Goal: Transaction & Acquisition: Purchase product/service

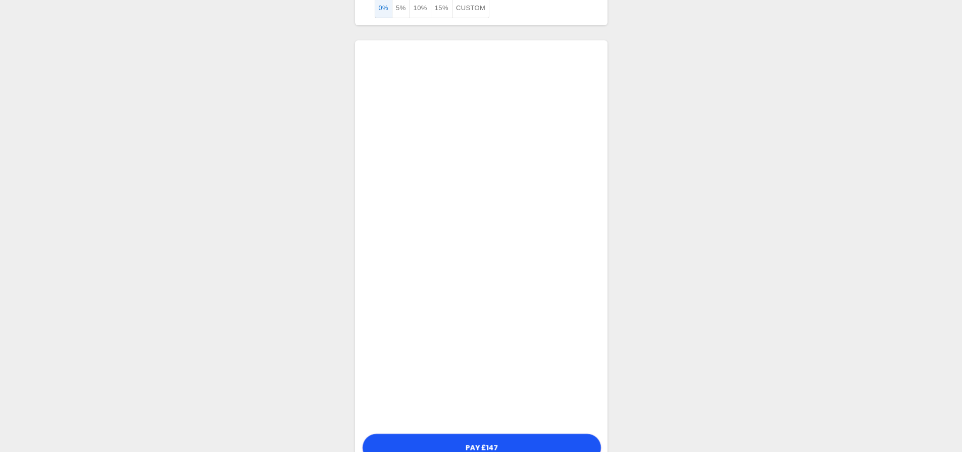
scroll to position [163, 0]
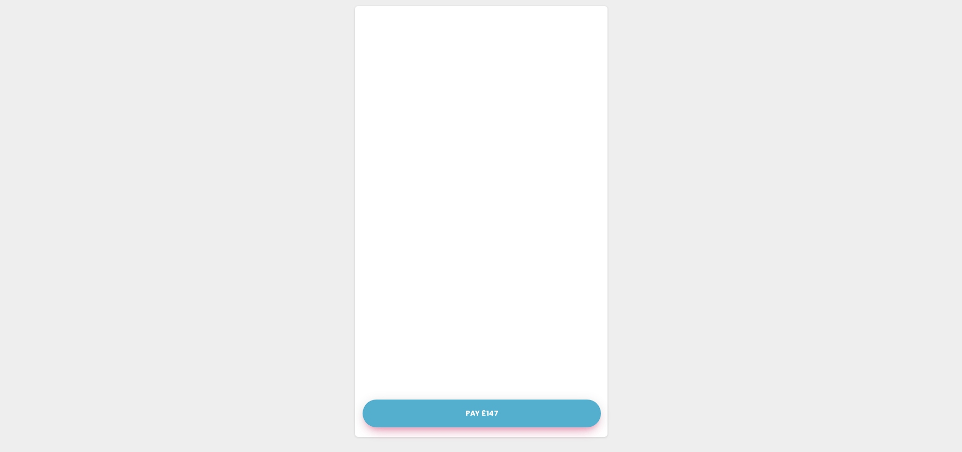
click at [477, 409] on button "Pay £147" at bounding box center [481, 414] width 238 height 28
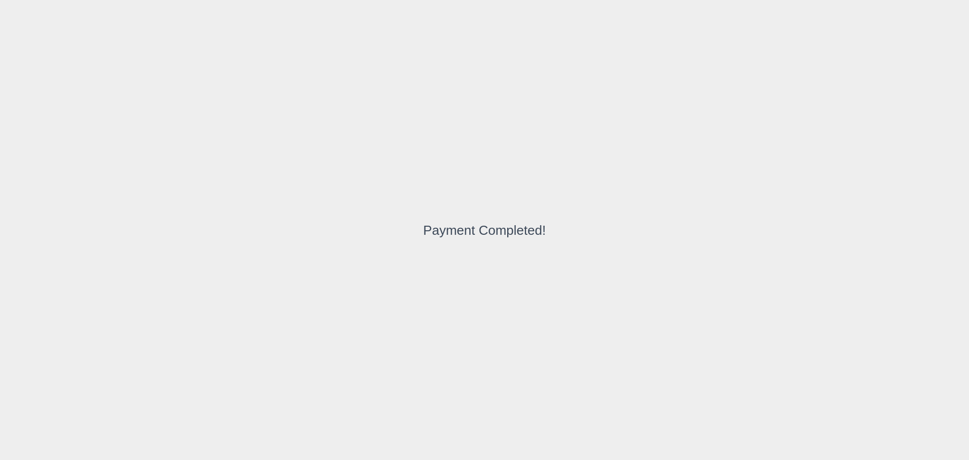
drag, startPoint x: 550, startPoint y: 118, endPoint x: 605, endPoint y: 127, distance: 56.3
click at [550, 118] on div "Payment Completed!" at bounding box center [484, 230] width 969 height 460
drag, startPoint x: 593, startPoint y: 235, endPoint x: 406, endPoint y: 230, distance: 186.4
click at [406, 230] on div "Payment Completed!" at bounding box center [484, 230] width 969 height 460
copy div "Payment Completed!"
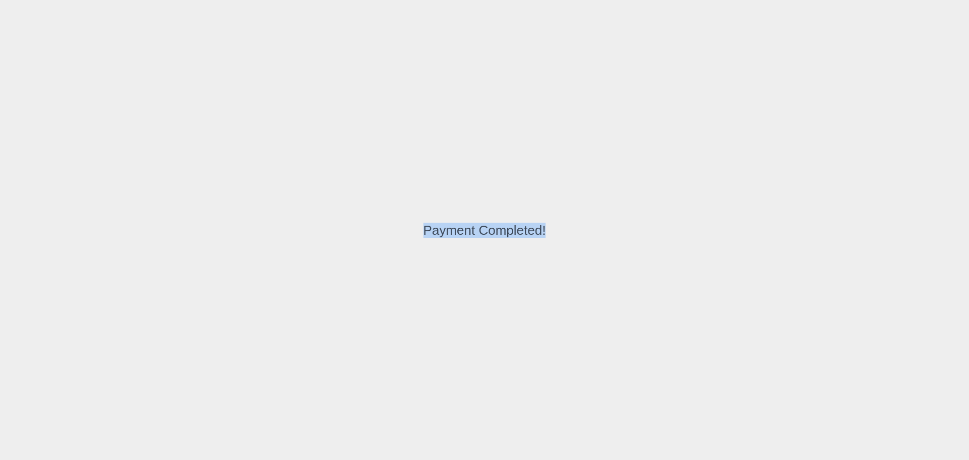
drag, startPoint x: 458, startPoint y: 115, endPoint x: 452, endPoint y: 109, distance: 8.9
click at [458, 115] on div "Payment Completed!" at bounding box center [484, 230] width 969 height 460
